Goal: Information Seeking & Learning: Learn about a topic

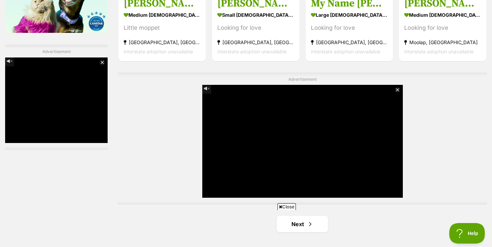
scroll to position [1310, 0]
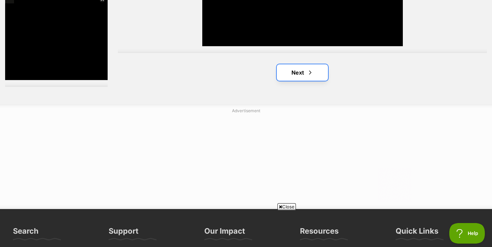
click at [308, 71] on span "Next page" at bounding box center [310, 72] width 7 height 8
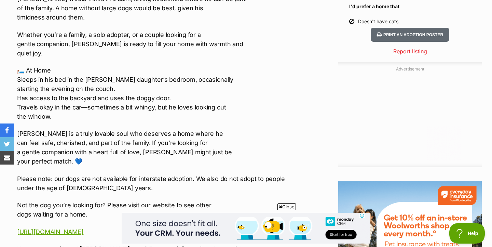
scroll to position [683, 0]
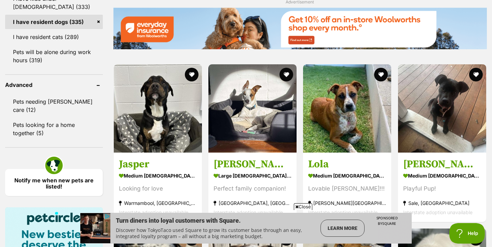
scroll to position [843, 0]
